Goal: Obtain resource: Obtain resource

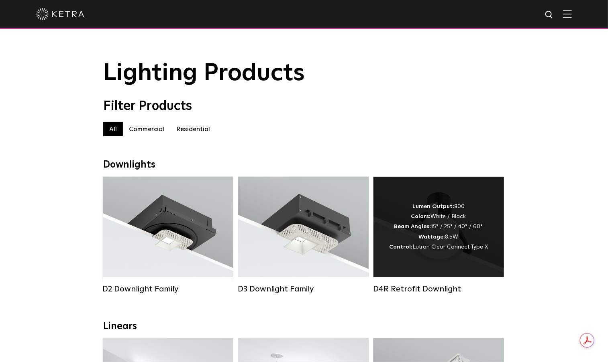
click at [469, 231] on div "Lumen Output: 800 Colors: White / Black Beam Angles: 15° / 25° / 40° / 60° Watt…" at bounding box center [438, 227] width 99 height 51
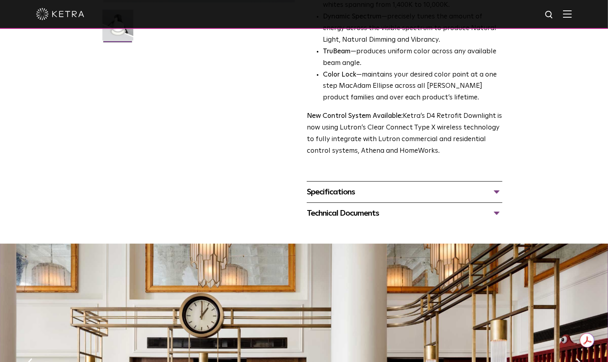
scroll to position [201, 0]
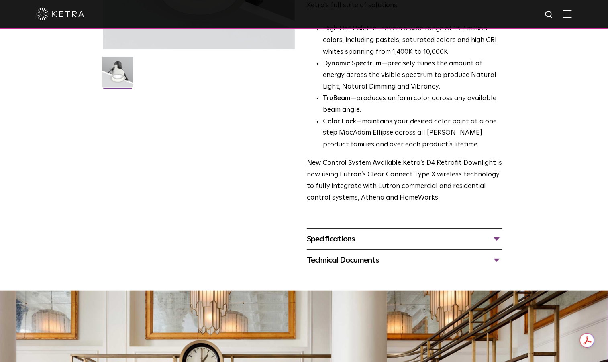
click at [397, 261] on div "Technical Documents" at bounding box center [404, 260] width 195 height 13
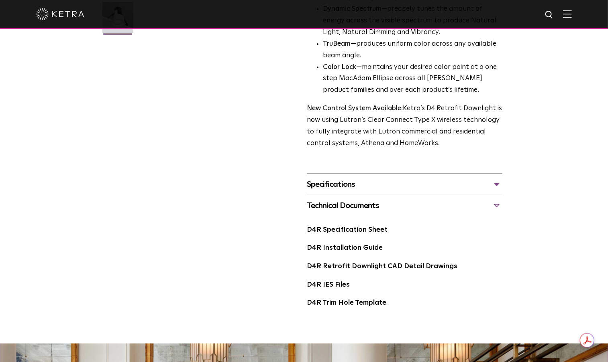
scroll to position [321, 0]
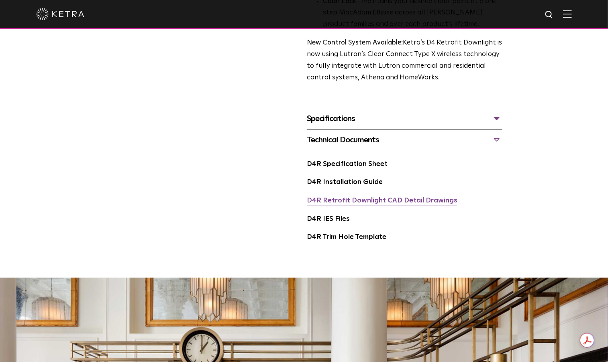
click at [364, 202] on link "D4R Retrofit Downlight CAD Detail Drawings" at bounding box center [382, 201] width 151 height 7
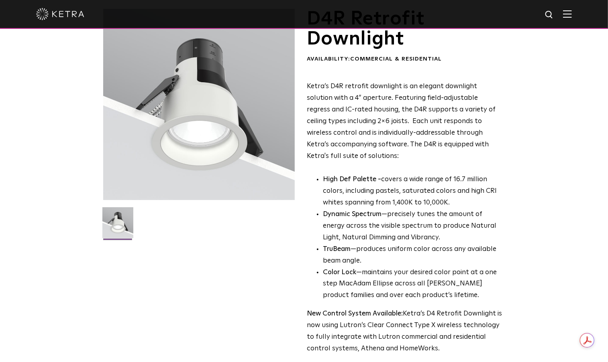
scroll to position [0, 0]
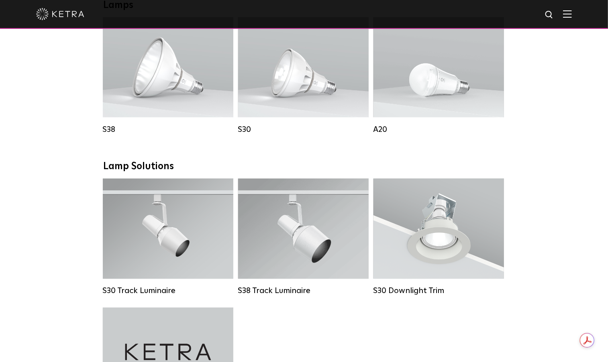
scroll to position [682, 0]
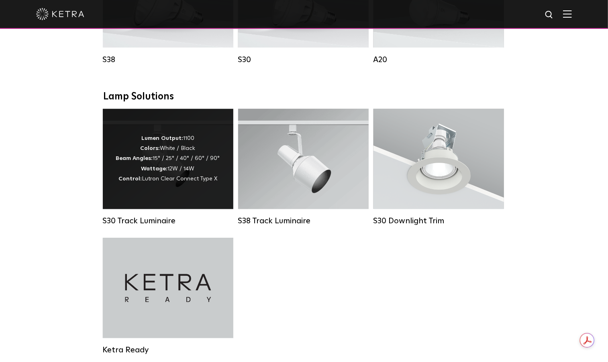
click at [172, 179] on div "Lumen Output: 1100 Colors: White / Black Beam Angles: 15° / 25° / 40° / 60° / 9…" at bounding box center [168, 159] width 104 height 51
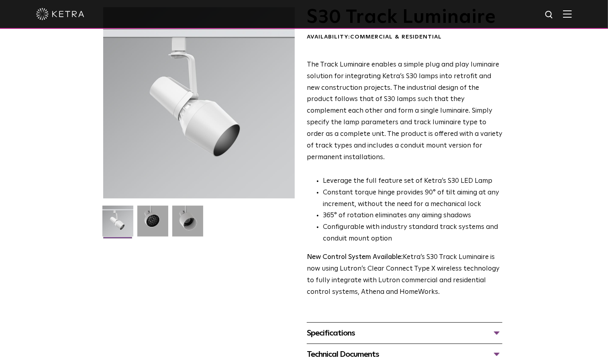
scroll to position [161, 0]
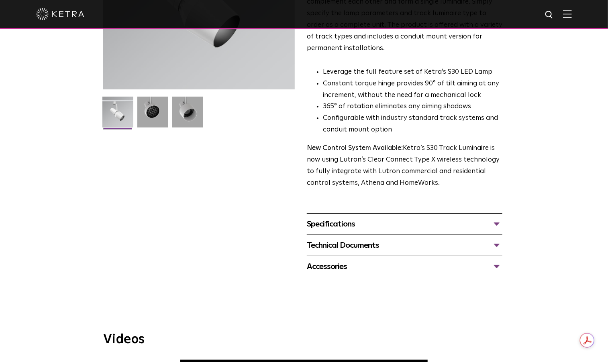
click at [401, 239] on div "Technical Documents" at bounding box center [404, 245] width 195 height 13
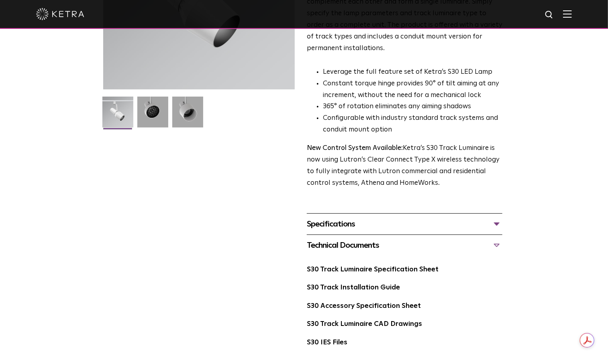
scroll to position [201, 0]
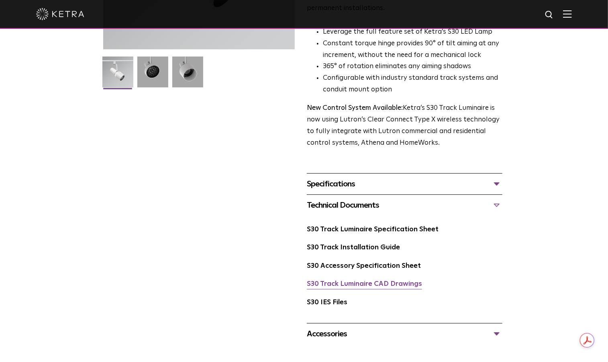
click at [368, 281] on link "S30 Track Luminaire CAD Drawings" at bounding box center [364, 284] width 115 height 7
click at [216, 176] on div "S30 Track Luminaire Availability: Commercial & Residential The Track Luminaire …" at bounding box center [303, 101] width 401 height 487
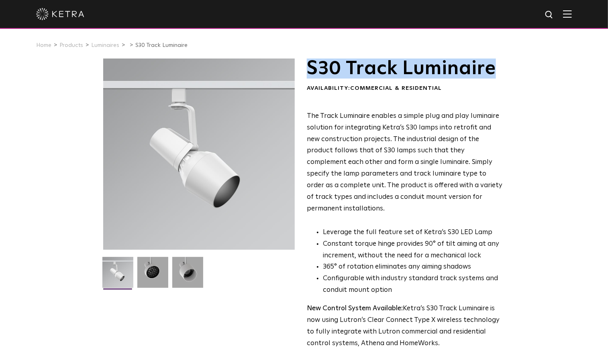
drag, startPoint x: 308, startPoint y: 67, endPoint x: 494, endPoint y: 77, distance: 185.7
click at [494, 77] on h1 "S30 Track Luminaire" at bounding box center [404, 69] width 195 height 20
